Goal: Task Accomplishment & Management: Complete application form

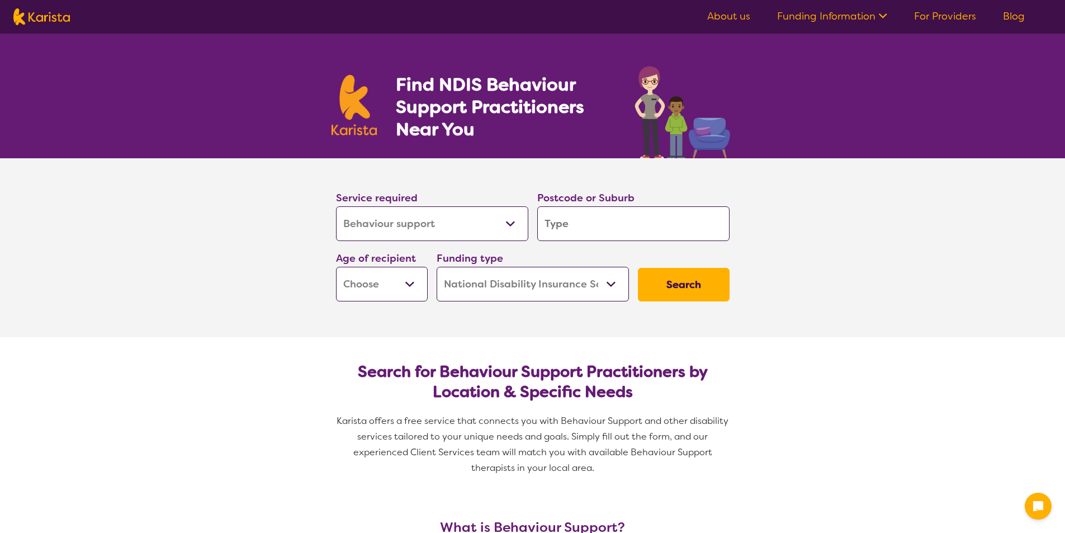
select select "Behaviour support"
select select "NDIS"
select select "Behaviour support"
select select "NDIS"
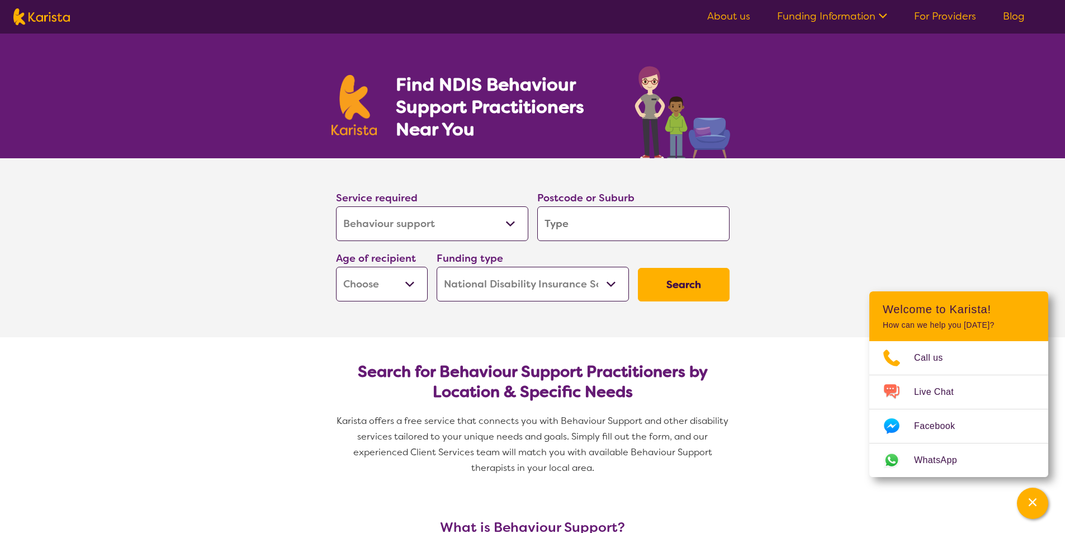
click at [566, 235] on input "search" at bounding box center [633, 223] width 192 height 35
type input "3"
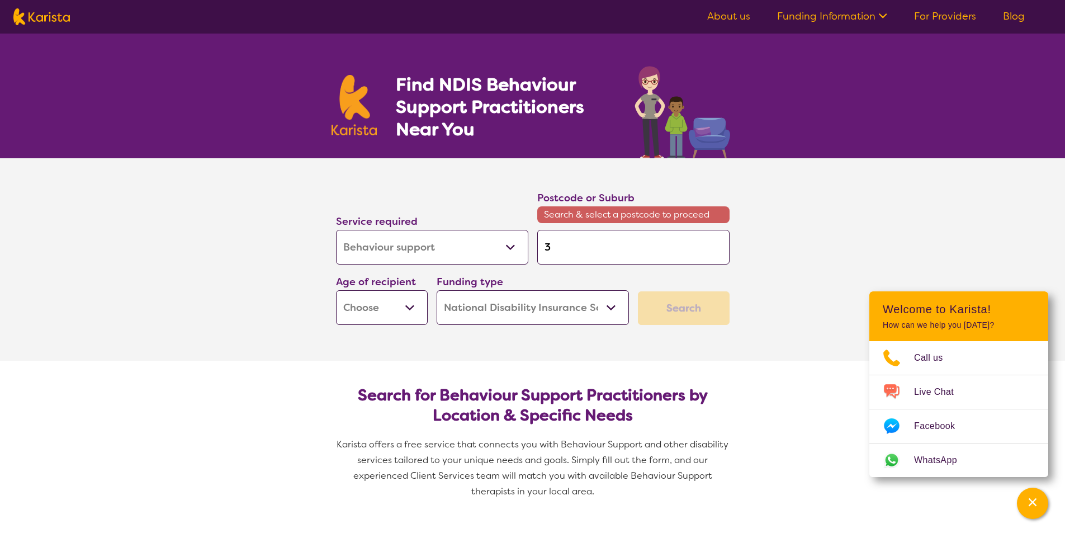
type input "30"
type input "303"
type input "3030"
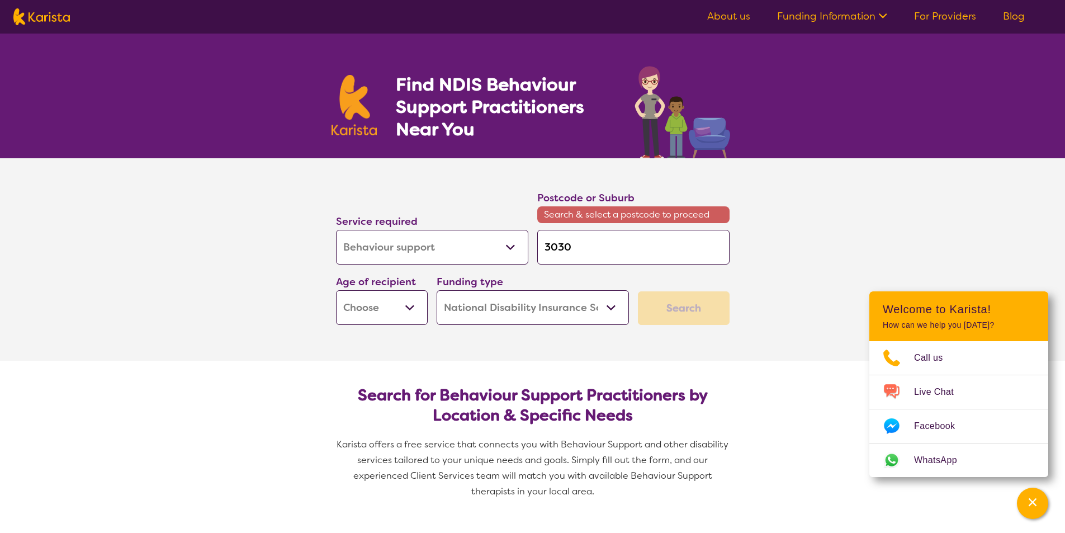
type input "3030"
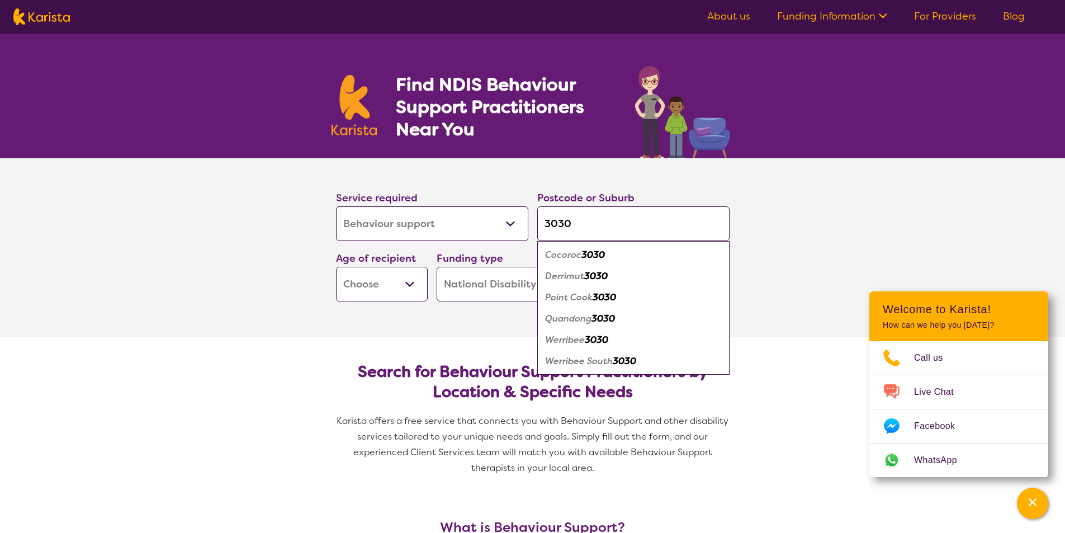
type input "3030"
click at [558, 342] on em "Werribee" at bounding box center [565, 340] width 40 height 12
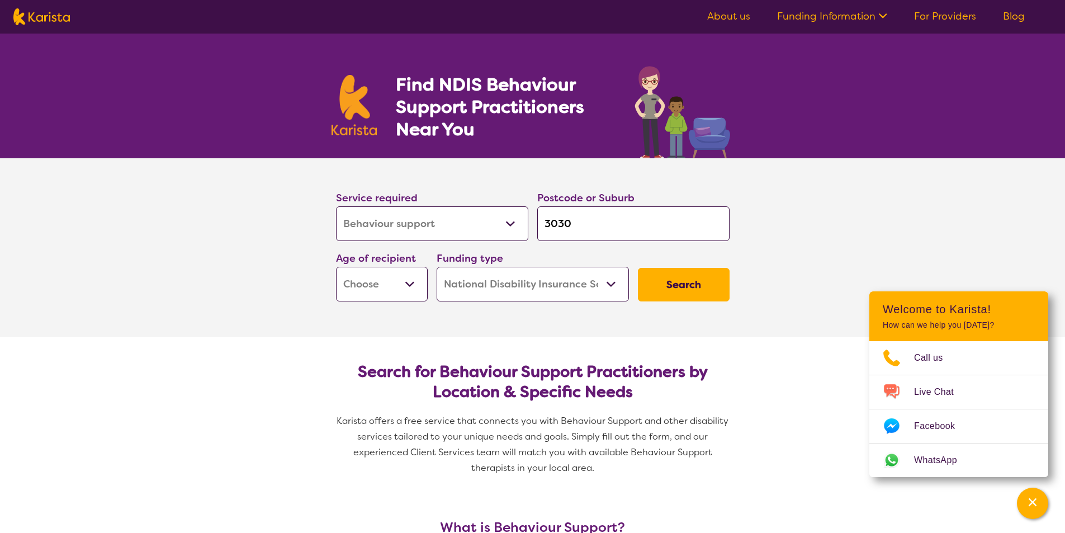
click at [394, 289] on select "Early Childhood - 0 to 9 Child - 10 to 11 Adolescent - 12 to 17 Adult - 18 to 6…" at bounding box center [382, 284] width 92 height 35
select select "CH"
click at [336, 267] on select "Early Childhood - 0 to 9 Child - 10 to 11 Adolescent - 12 to 17 Adult - 18 to 6…" at bounding box center [382, 284] width 92 height 35
select select "CH"
click at [709, 288] on button "Search" at bounding box center [684, 285] width 92 height 34
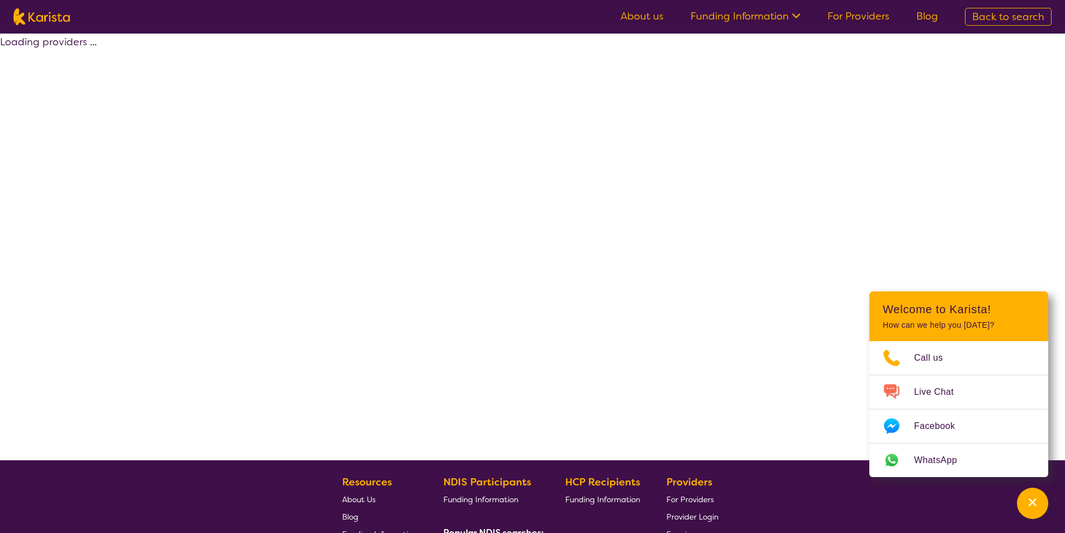
select select "by_score"
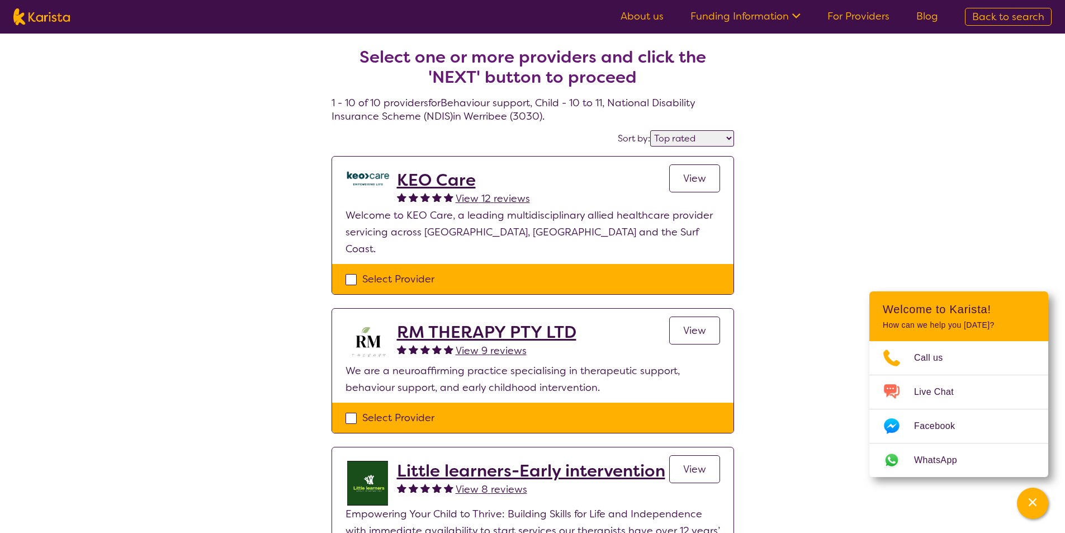
click at [718, 137] on select "Highly reviewed Top rated" at bounding box center [692, 138] width 84 height 16
click at [697, 177] on span "View" at bounding box center [694, 178] width 23 height 13
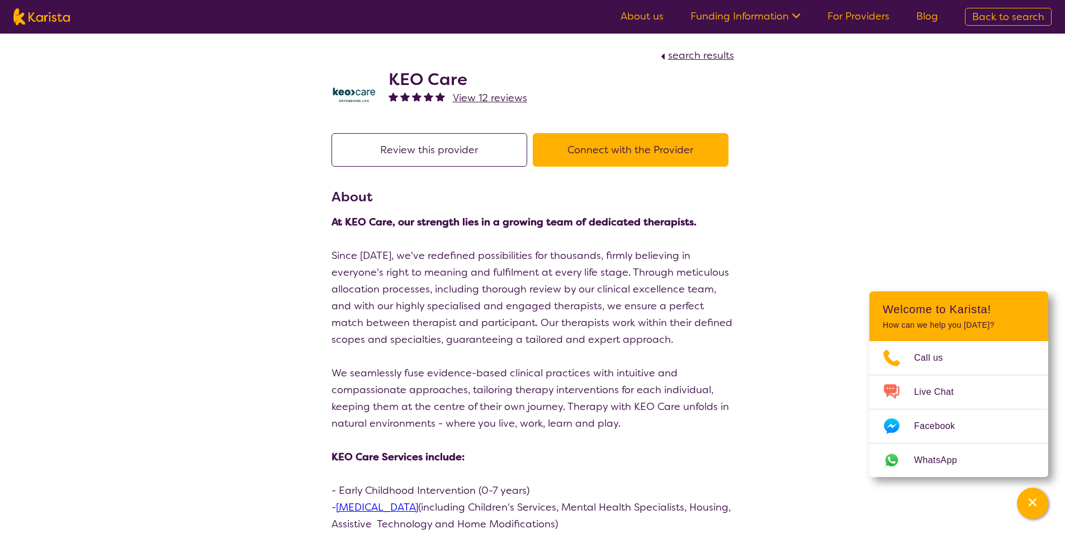
click at [685, 144] on button "Connect with the Provider" at bounding box center [631, 150] width 196 height 34
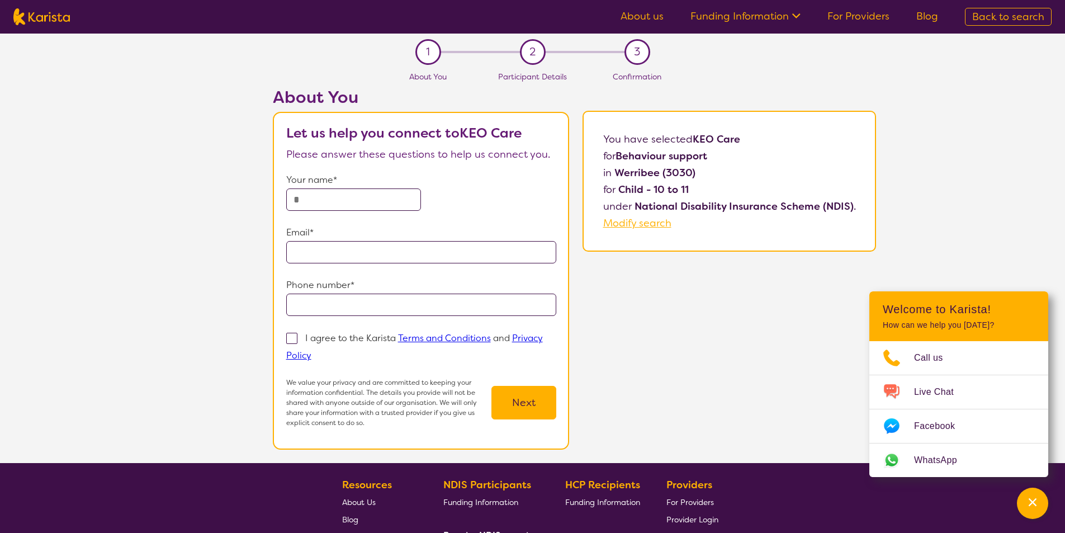
click at [343, 203] on input "text" at bounding box center [353, 199] width 135 height 22
type input "**********"
click at [369, 245] on input "email" at bounding box center [421, 252] width 271 height 22
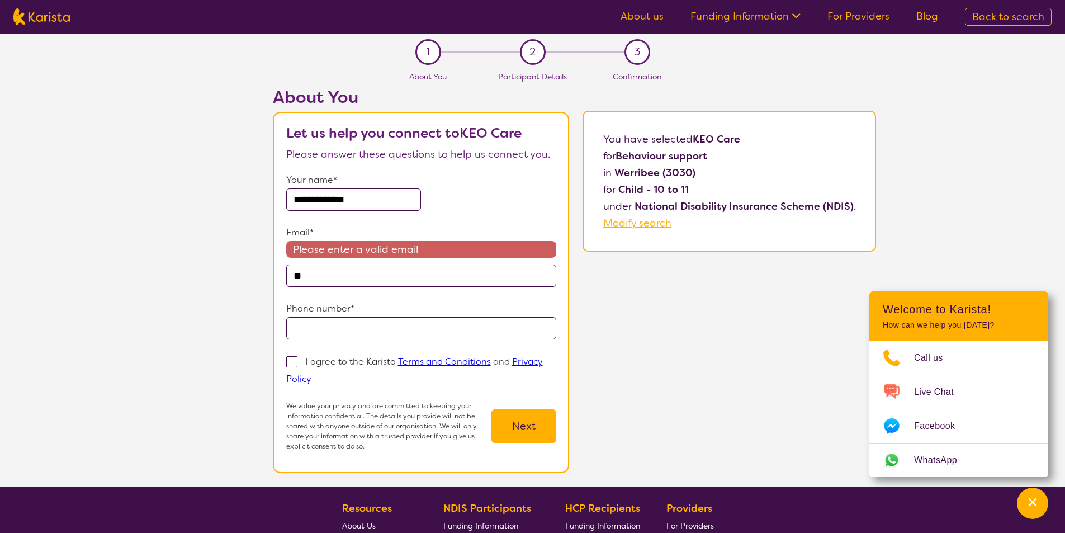
type input "**********"
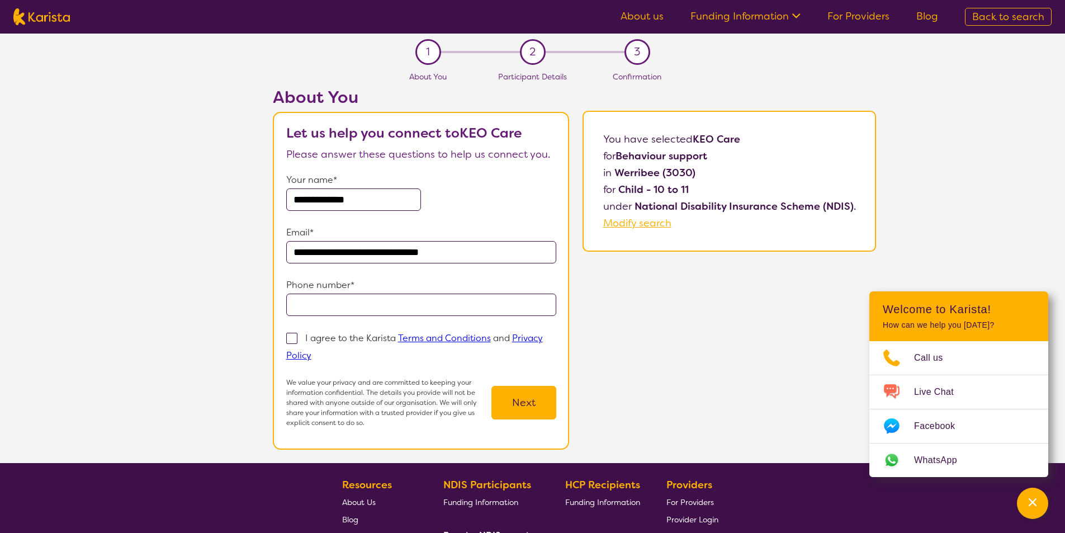
click at [338, 302] on input "tel" at bounding box center [421, 304] width 271 height 22
type input "**********"
click at [296, 333] on span at bounding box center [291, 338] width 11 height 11
click at [311, 351] on input "I agree to the Karista Terms and Conditions and Privacy Policy" at bounding box center [314, 354] width 7 height 7
checkbox input "true"
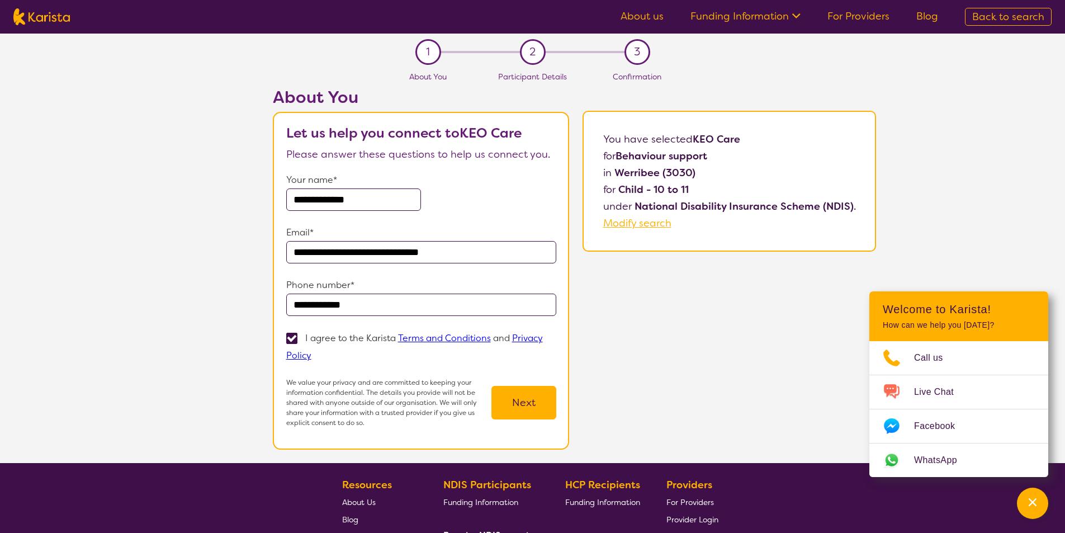
click at [533, 405] on button "Next" at bounding box center [523, 403] width 65 height 34
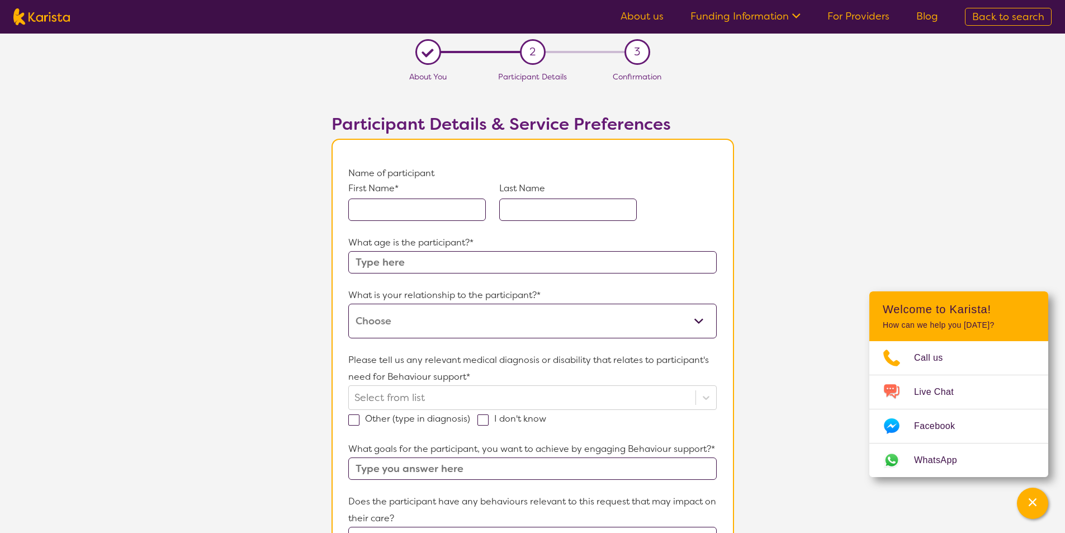
click at [386, 206] on input "text" at bounding box center [416, 209] width 137 height 22
type input "a"
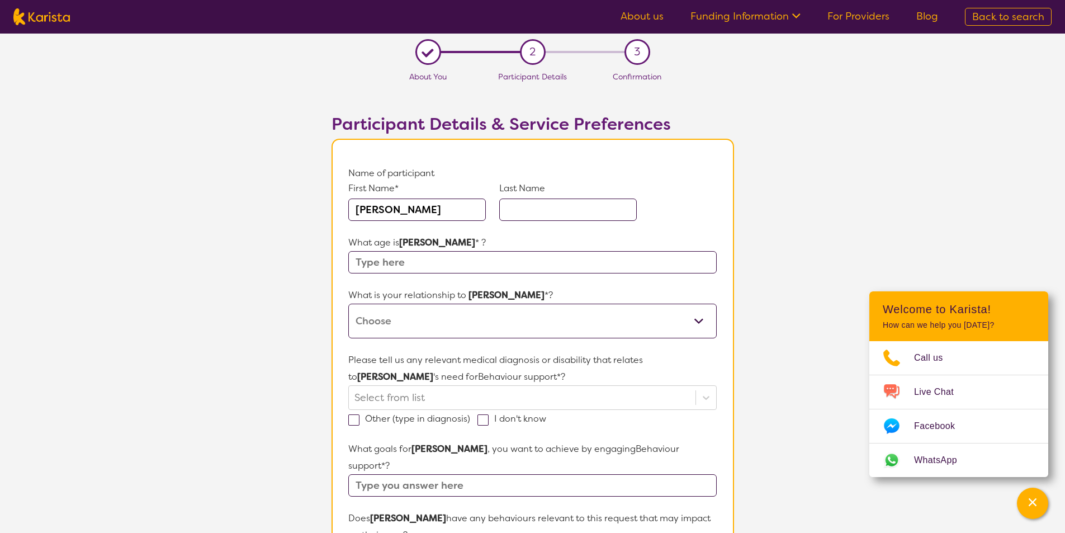
click at [568, 202] on input "text" at bounding box center [567, 209] width 137 height 22
click at [361, 215] on input "[PERSON_NAME]" at bounding box center [416, 209] width 137 height 22
type input "[PERSON_NAME]"
click at [538, 208] on input "text" at bounding box center [567, 209] width 137 height 22
type input "f"
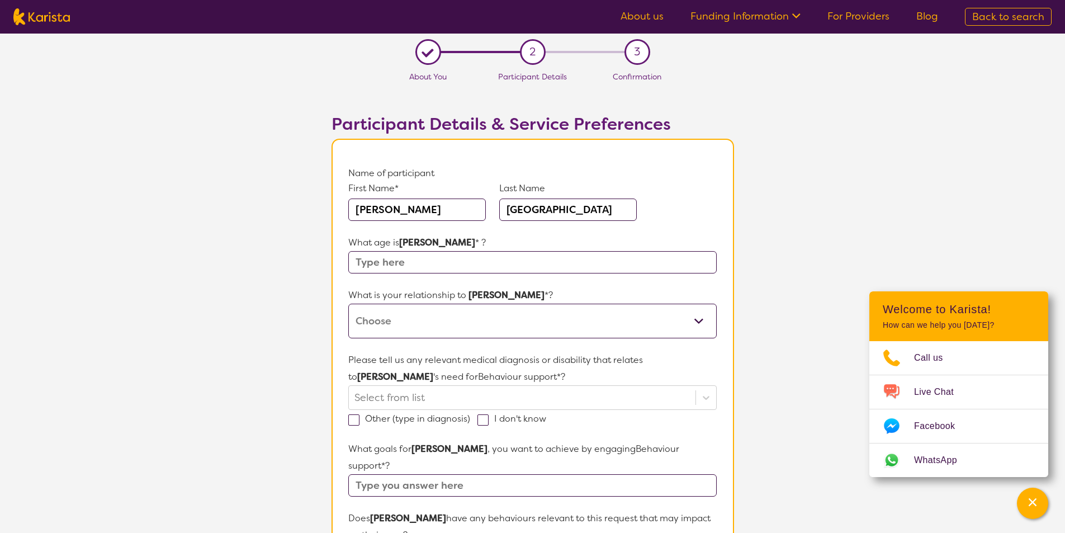
type input "[GEOGRAPHIC_DATA]"
click at [637, 267] on input "text" at bounding box center [532, 262] width 368 height 22
type input "S"
type input "10"
click at [554, 305] on select "This request is for myself I am their parent I am their child I am their spouse…" at bounding box center [532, 320] width 368 height 35
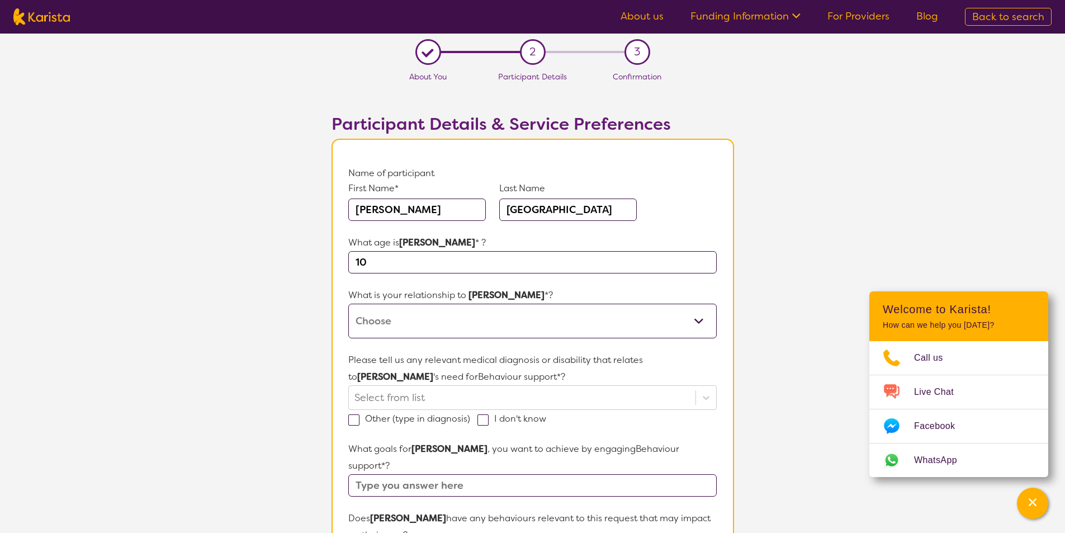
select select "I am their Support Coordinator"
click at [348, 303] on select "This request is for myself I am their parent I am their child I am their spouse…" at bounding box center [532, 320] width 368 height 35
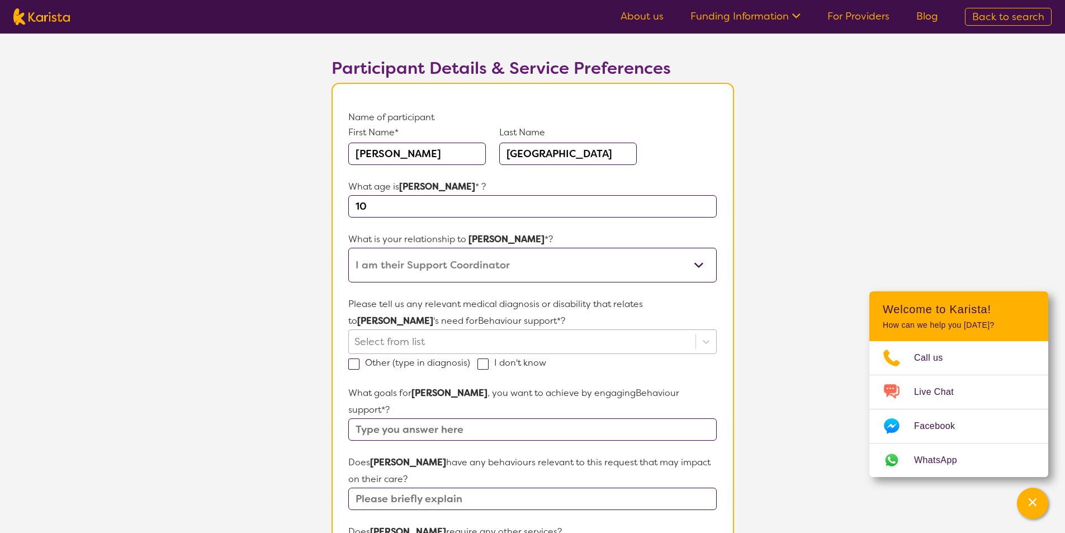
click at [525, 338] on div at bounding box center [521, 341] width 335 height 19
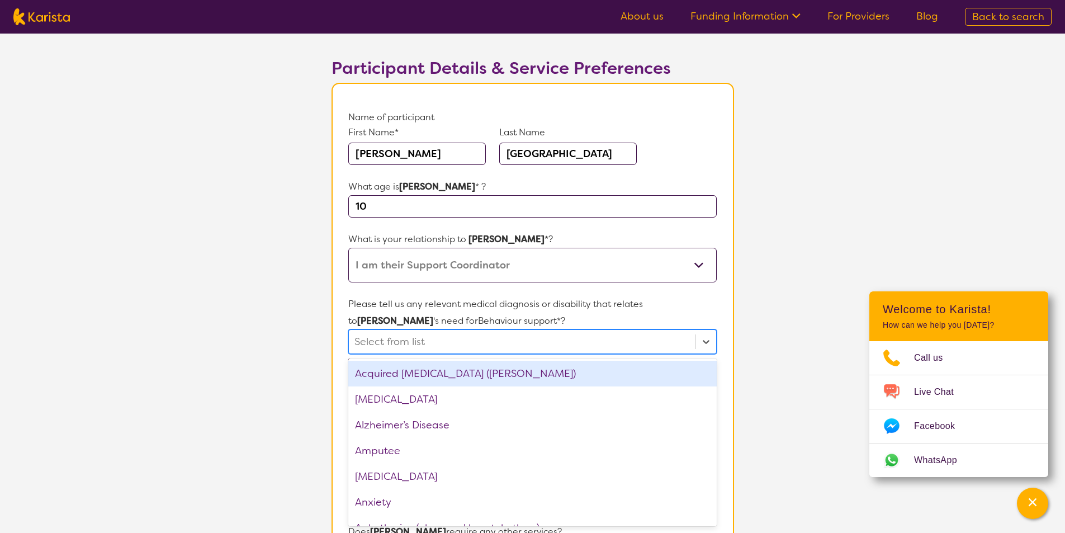
click at [580, 345] on div at bounding box center [521, 341] width 335 height 19
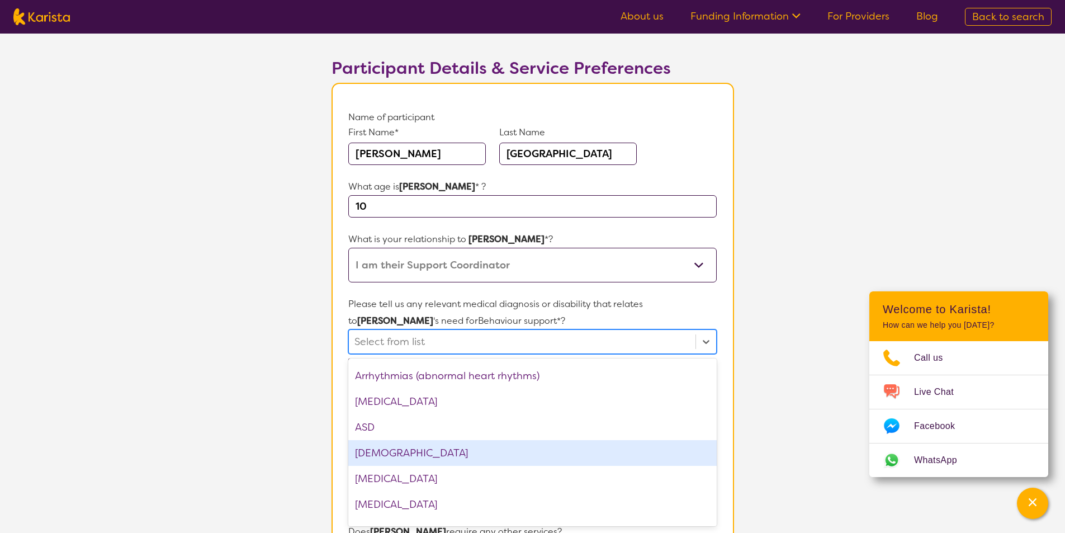
scroll to position [168, 0]
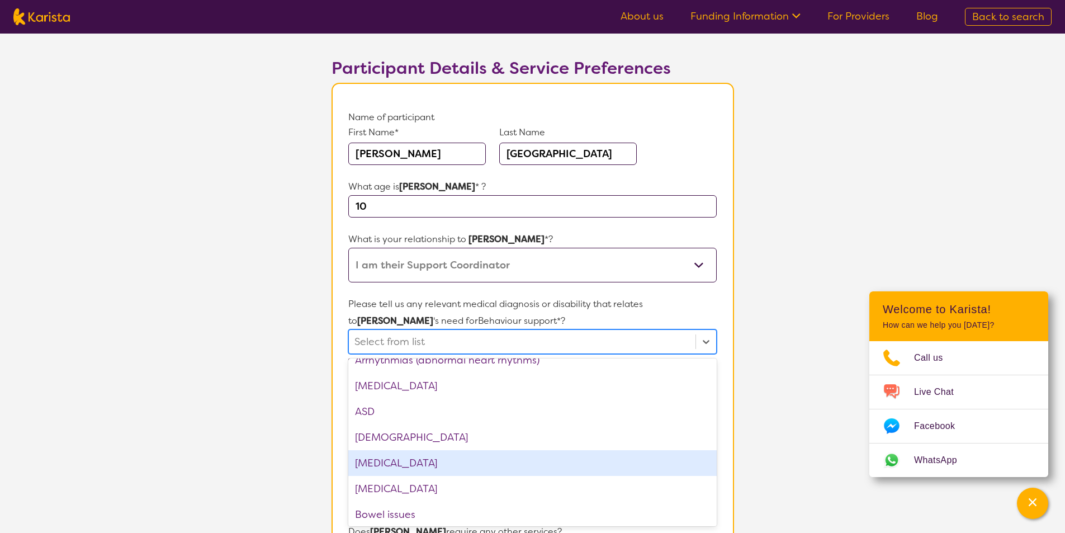
click at [448, 469] on div "[MEDICAL_DATA]" at bounding box center [532, 463] width 368 height 26
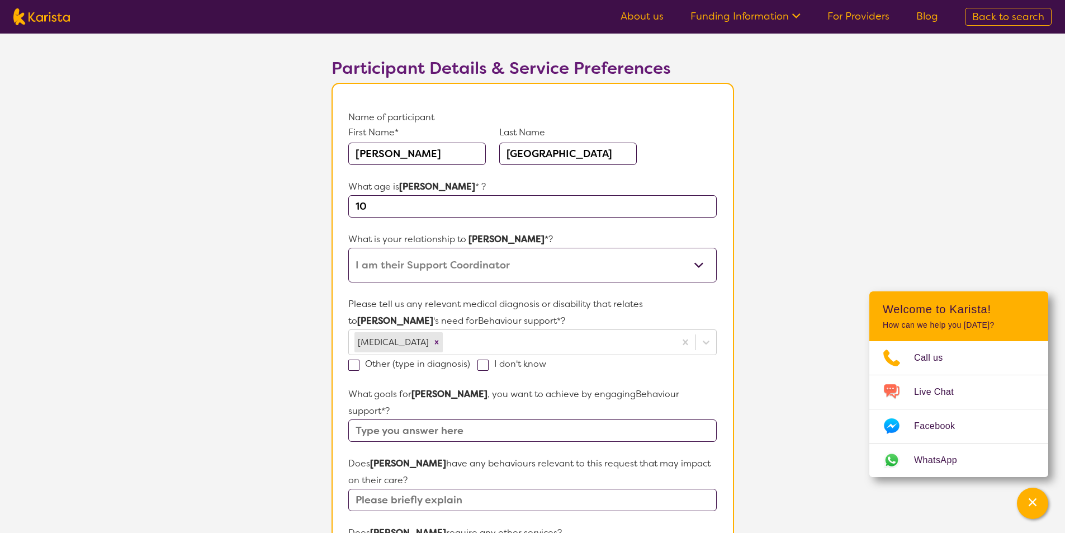
click at [215, 243] on section "L About You 2 Participant Details 3 Confirmation Participant Details & Service …" at bounding box center [532, 479] width 1065 height 1003
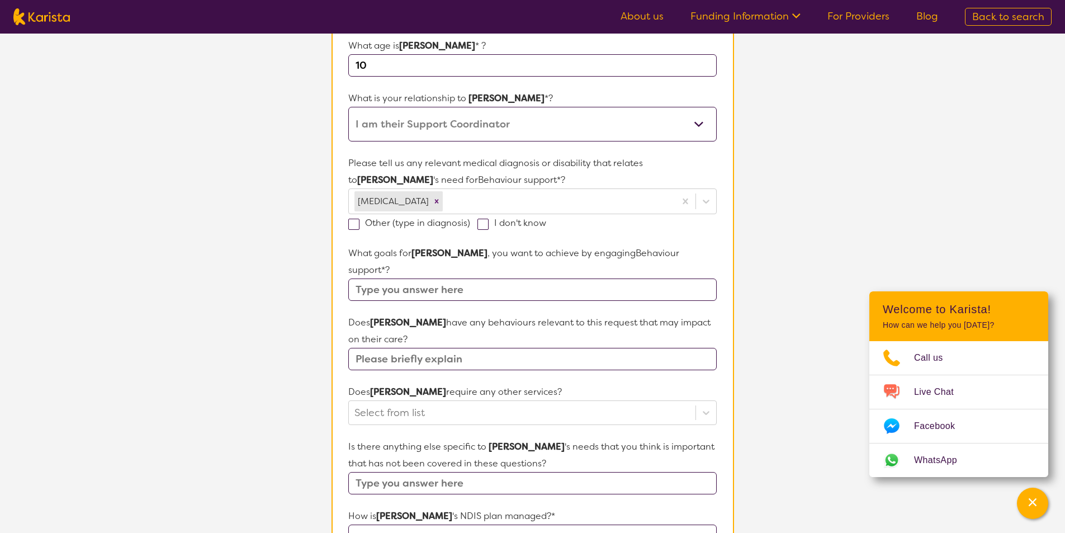
scroll to position [224, 0]
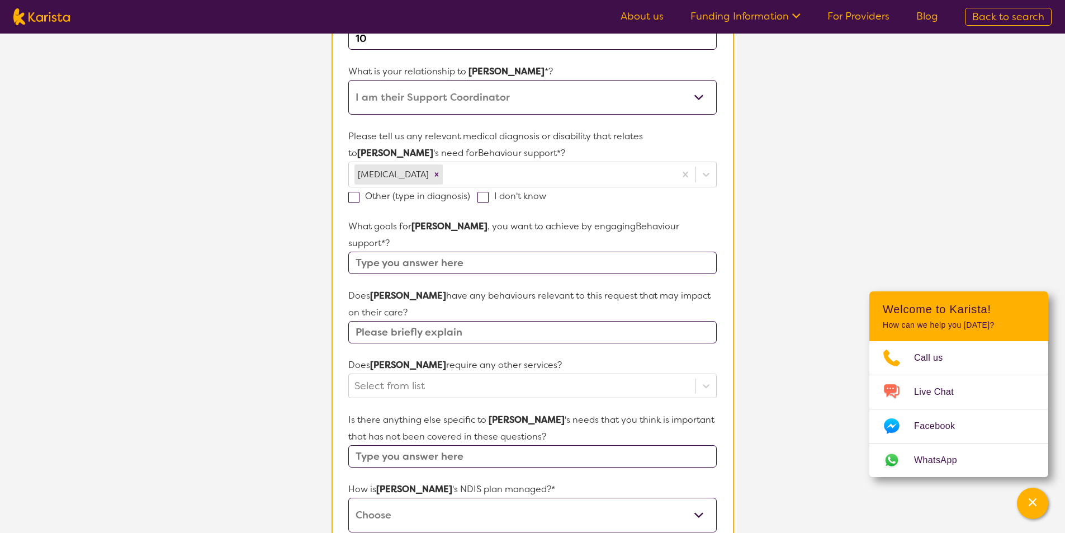
click at [652, 252] on input "text" at bounding box center [532, 263] width 368 height 22
drag, startPoint x: 163, startPoint y: 185, endPoint x: 157, endPoint y: 184, distance: 5.6
click at [162, 185] on section "L About You 2 Participant Details 3 Confirmation Participant Details & Service …" at bounding box center [532, 311] width 1065 height 1003
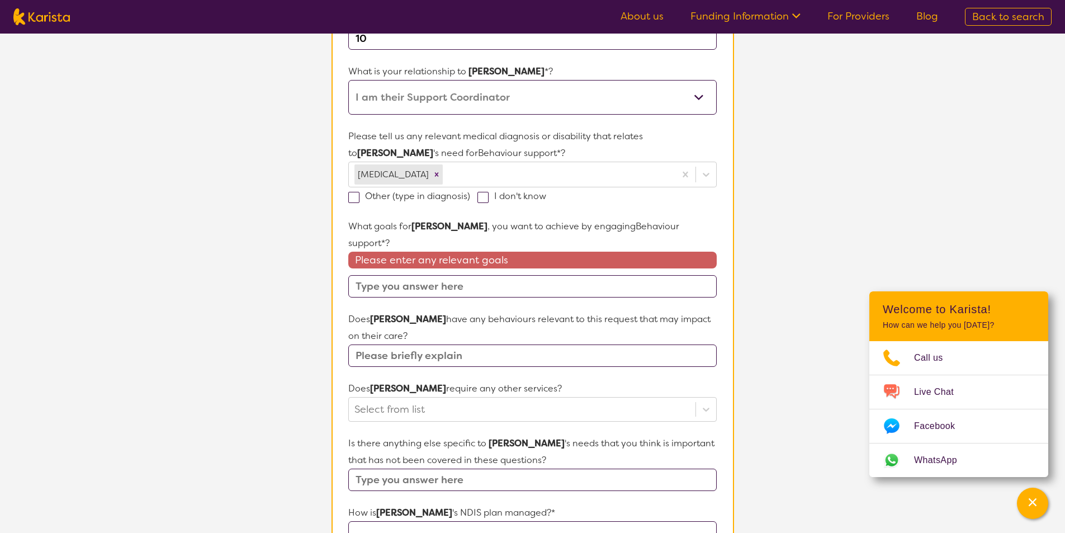
click at [401, 275] on input "text" at bounding box center [532, 286] width 368 height 22
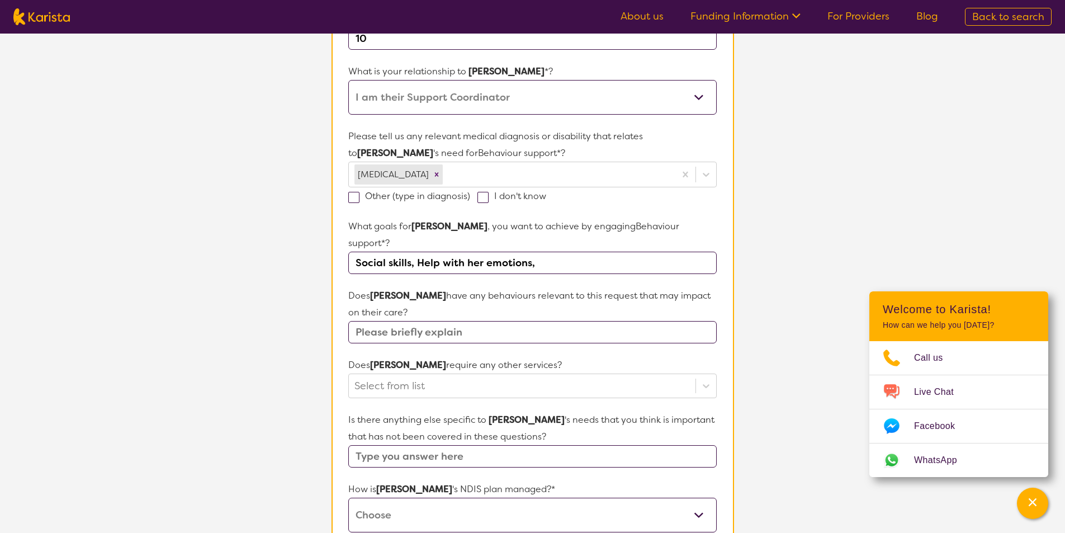
drag, startPoint x: 483, startPoint y: 242, endPoint x: 480, endPoint y: 255, distance: 13.3
click at [480, 255] on input "Social skills, Help with her emotions," at bounding box center [532, 263] width 368 height 22
click at [536, 252] on input "Social skills, Help with her emotions," at bounding box center [532, 263] width 368 height 22
type input "Social skills, Destress tolerance, Dietary help"
click at [699, 373] on div "Select from list" at bounding box center [532, 385] width 368 height 25
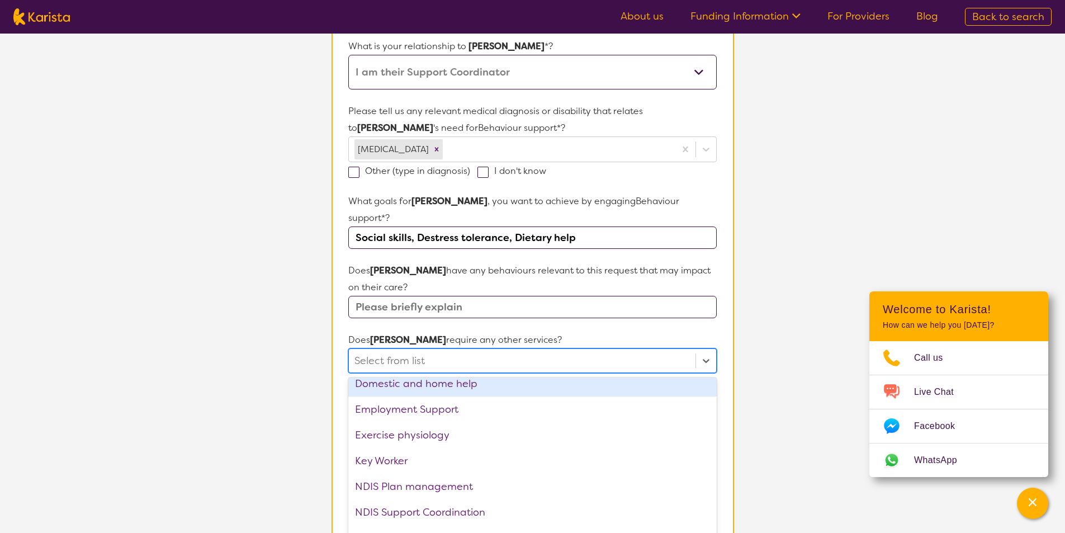
scroll to position [168, 0]
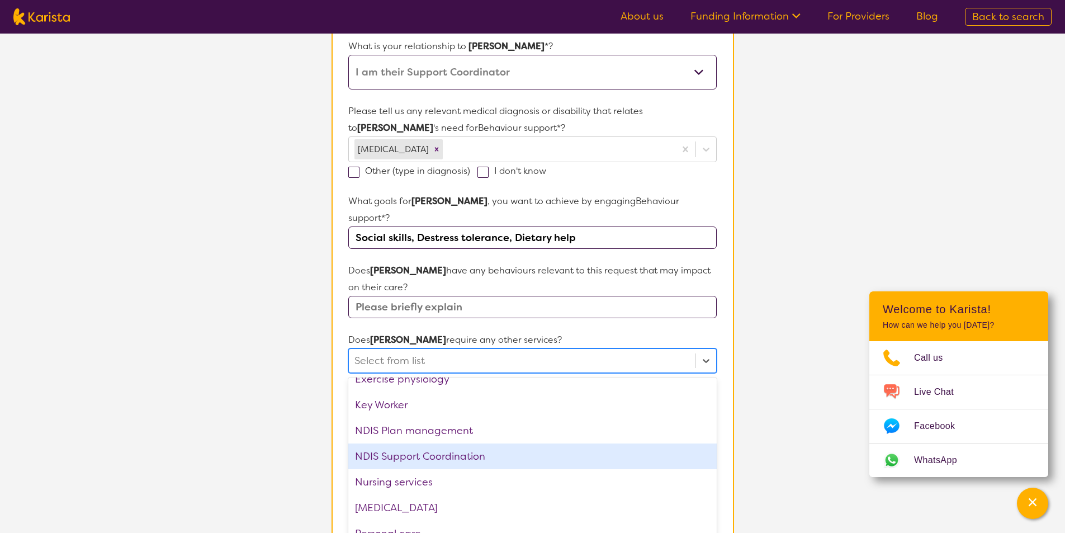
click at [581, 448] on div "NDIS Support Coordination" at bounding box center [532, 456] width 368 height 26
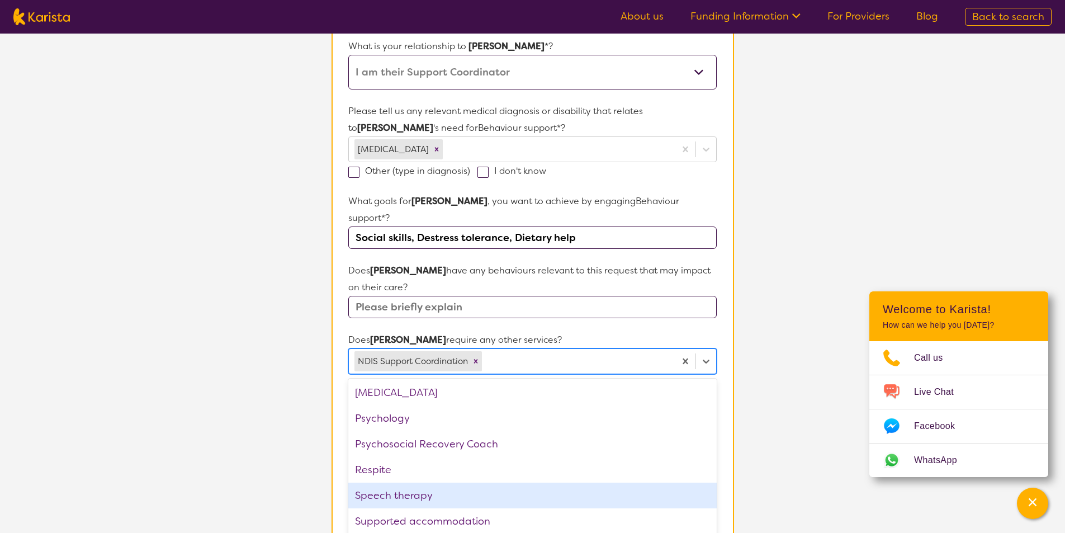
scroll to position [351, 0]
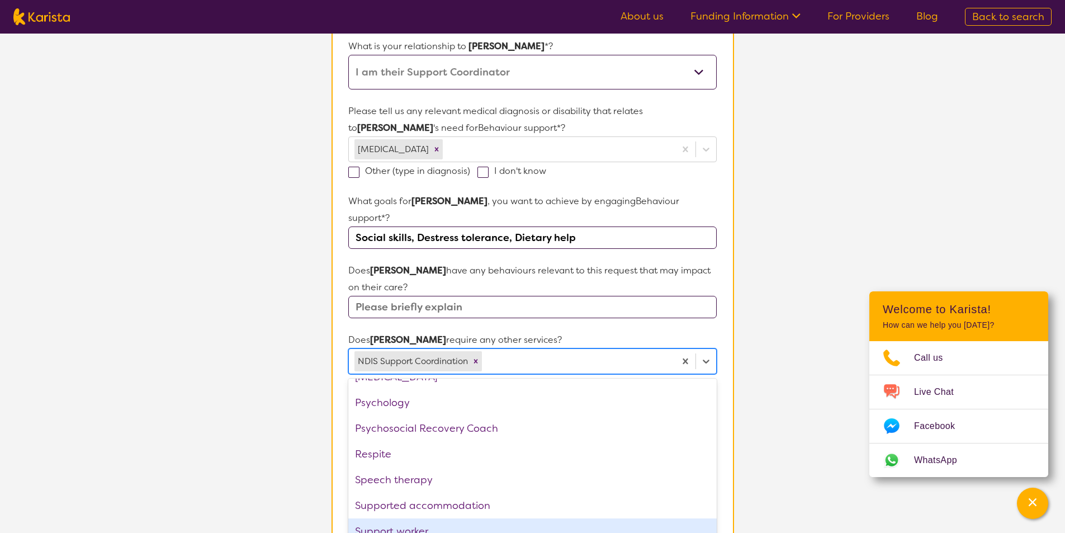
click at [519, 518] on div "Support worker" at bounding box center [532, 531] width 368 height 26
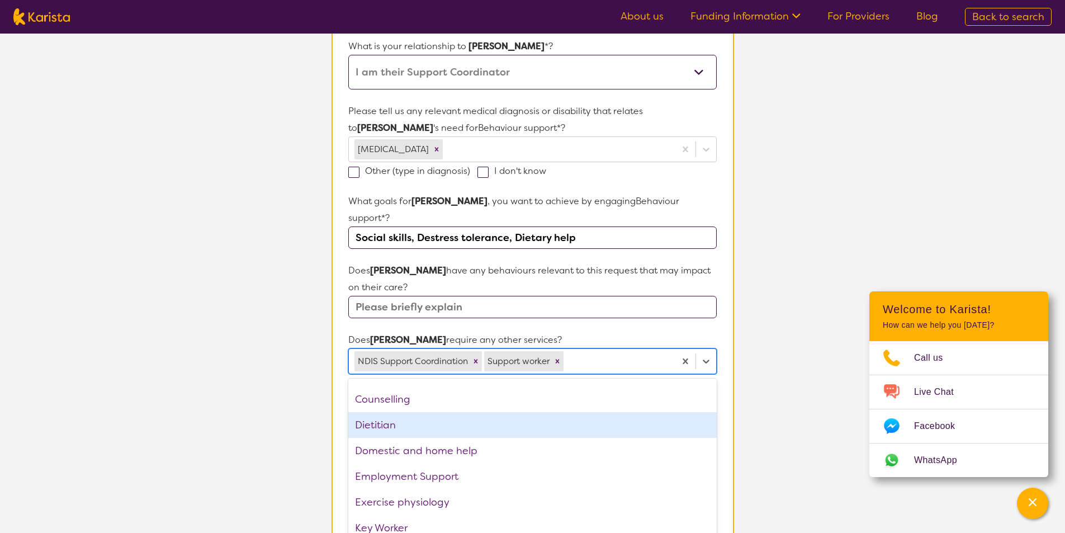
scroll to position [0, 0]
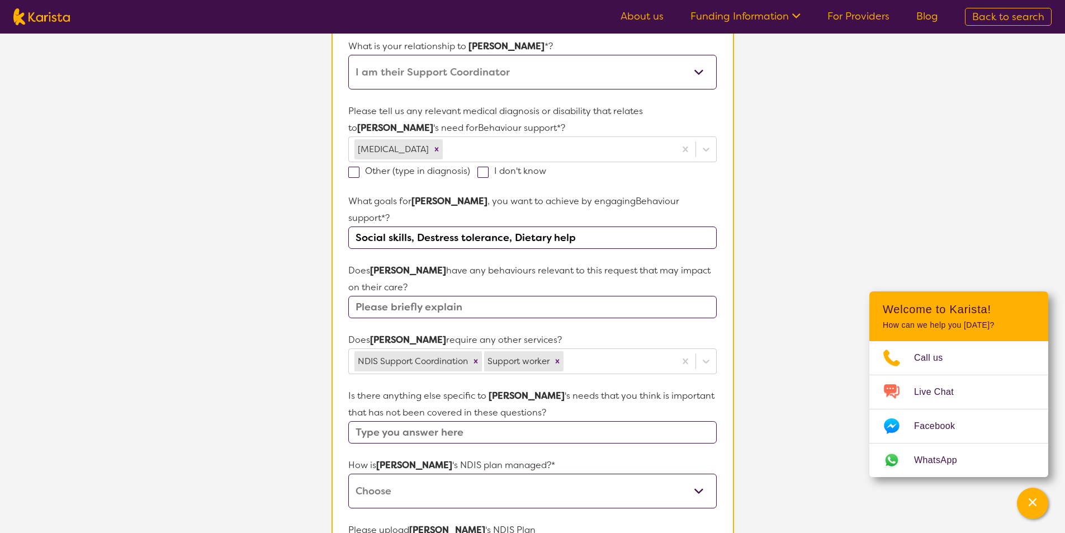
click at [494, 296] on input "text" at bounding box center [532, 307] width 368 height 22
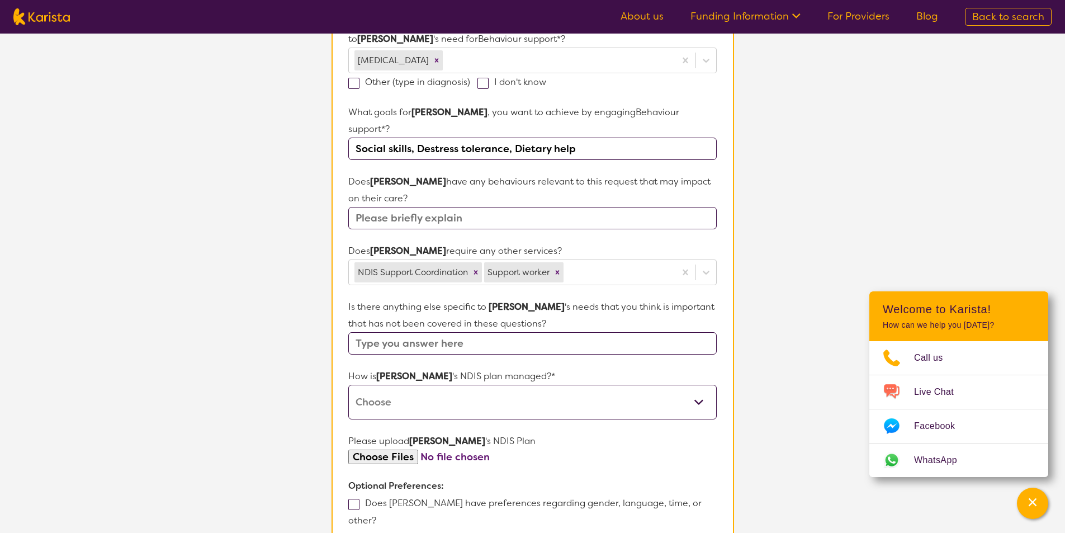
scroll to position [361, 0]
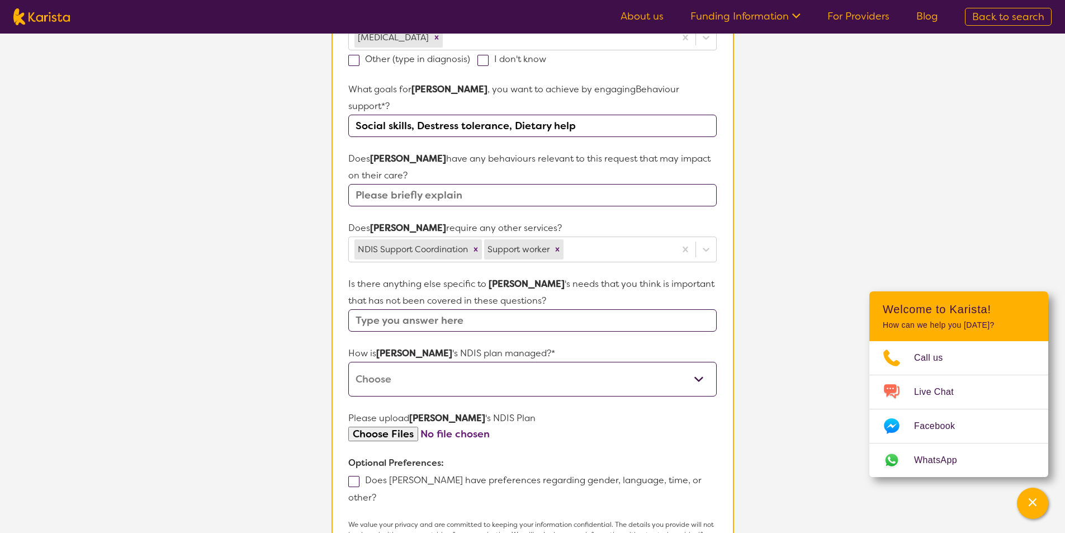
click at [577, 200] on form "Name of participant First Name* [PERSON_NAME] Last Name [GEOGRAPHIC_DATA] What …" at bounding box center [532, 207] width 368 height 807
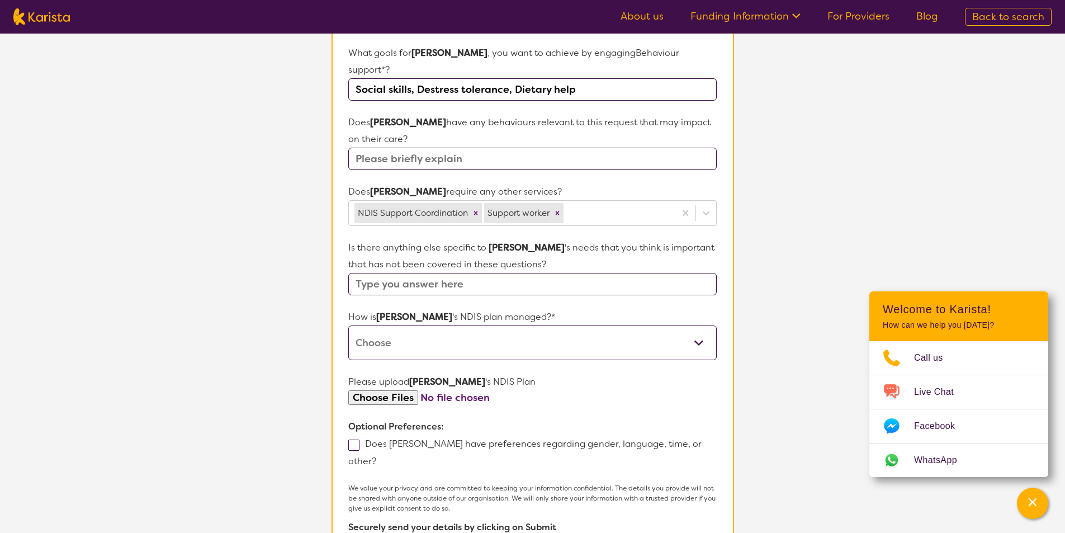
scroll to position [416, 0]
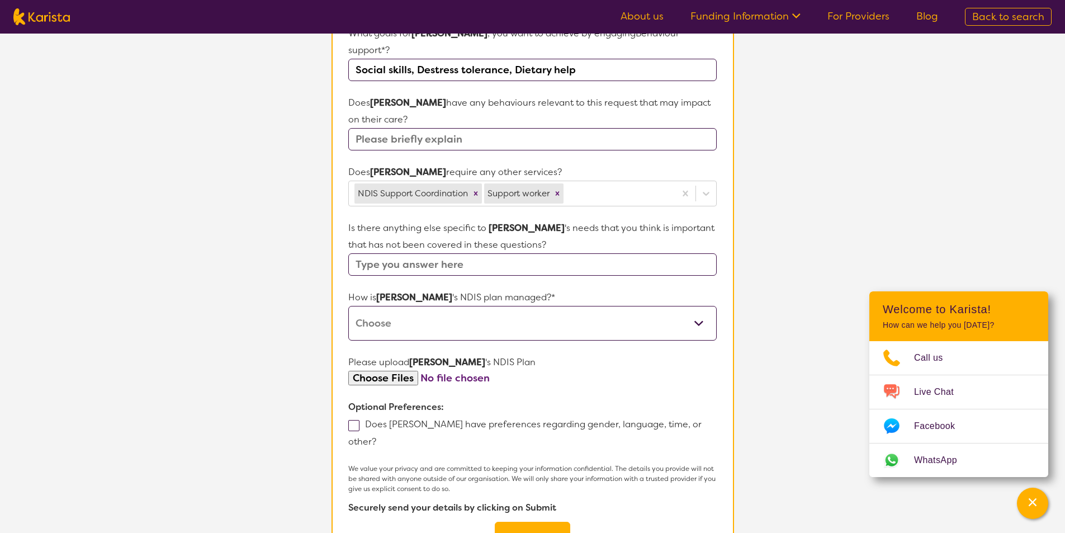
click at [582, 306] on select "Self-managed NDIS plan Managed by a registered plan management provider (not th…" at bounding box center [532, 323] width 368 height 35
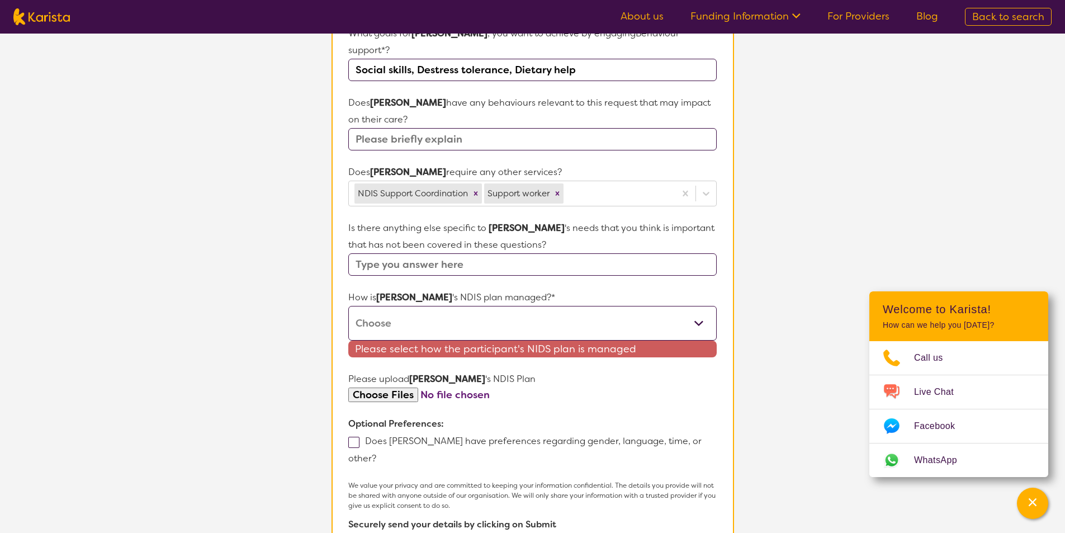
drag, startPoint x: 472, startPoint y: 305, endPoint x: 478, endPoint y: 306, distance: 5.7
click at [475, 306] on select "Self-managed NDIS plan Managed by a registered plan management provider (not th…" at bounding box center [532, 323] width 368 height 35
click at [468, 319] on select "Self-managed NDIS plan Managed by a registered plan management provider (not th…" at bounding box center [532, 323] width 368 height 35
select select "Plan Managed"
click at [348, 306] on select "Self-managed NDIS plan Managed by a registered plan management provider (not th…" at bounding box center [532, 323] width 368 height 35
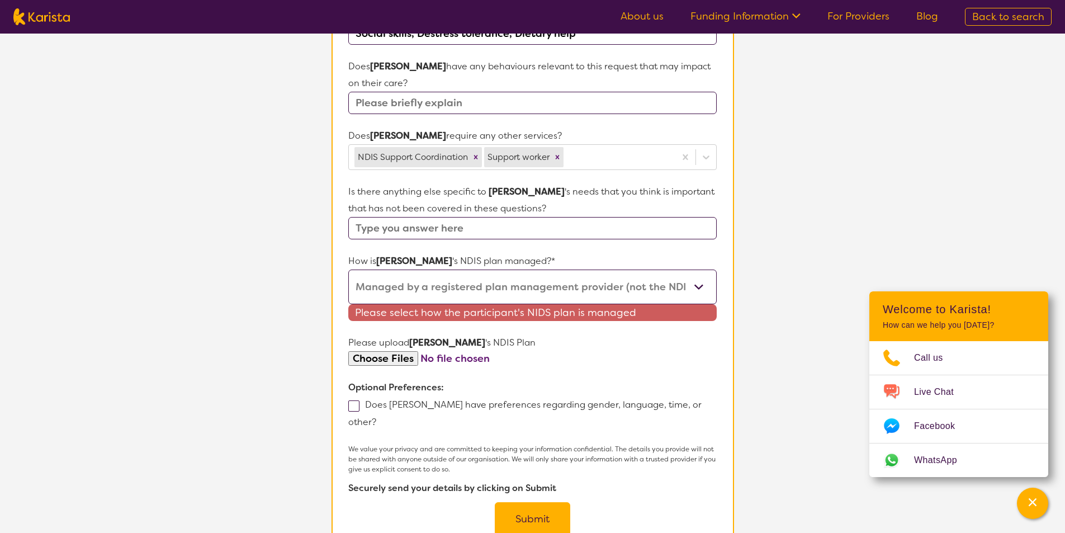
scroll to position [472, 0]
